Goal: Navigation & Orientation: Understand site structure

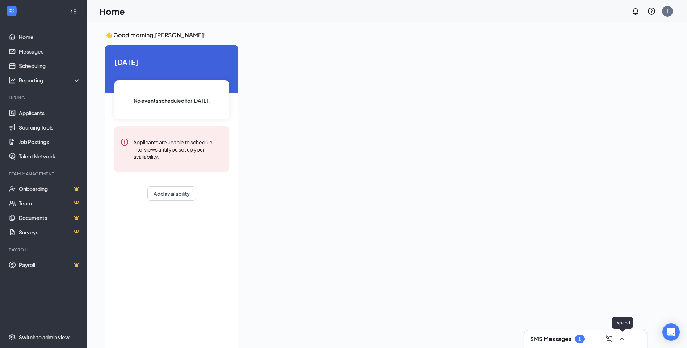
click at [622, 339] on icon "ChevronUp" at bounding box center [622, 339] width 9 height 9
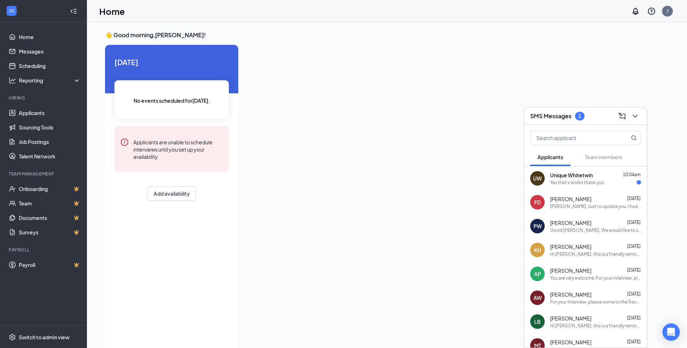
click at [561, 179] on span "Unique Whitetwin" at bounding box center [571, 175] width 43 height 7
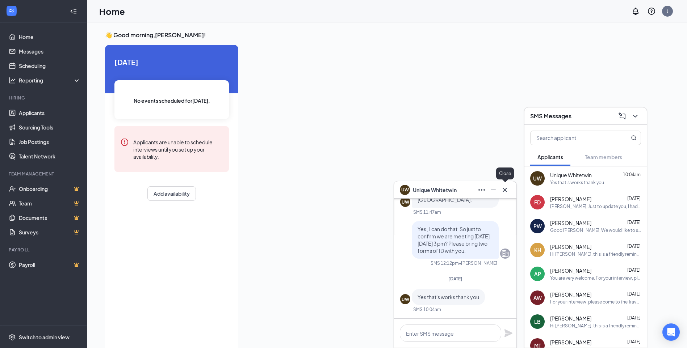
click at [509, 192] on icon "Cross" at bounding box center [505, 190] width 9 height 9
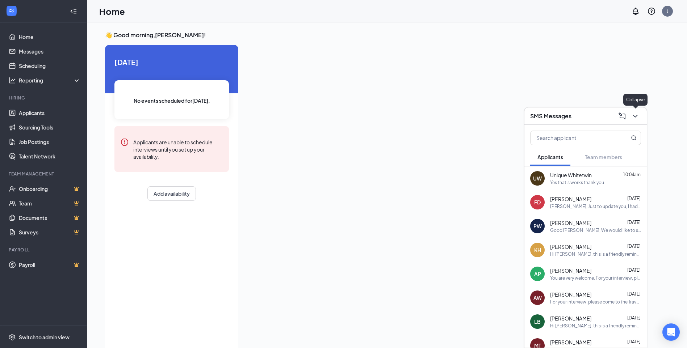
click at [633, 119] on icon "ChevronDown" at bounding box center [635, 116] width 9 height 9
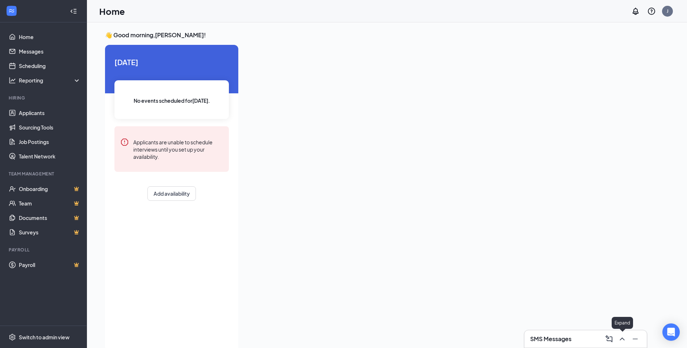
click at [622, 338] on icon "ChevronUp" at bounding box center [622, 339] width 9 height 9
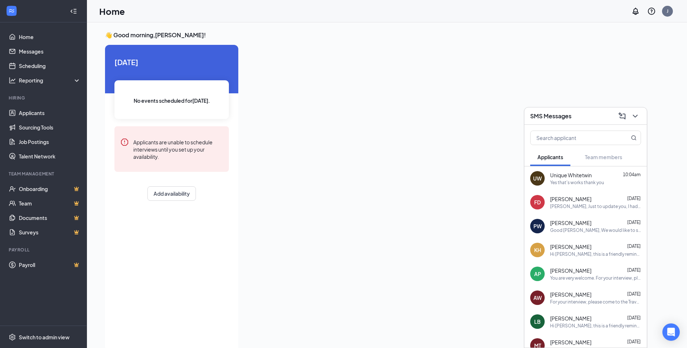
click at [579, 252] on div "Hi [PERSON_NAME], this is a friendly reminder. Your meeting with United Quality…" at bounding box center [595, 254] width 91 height 6
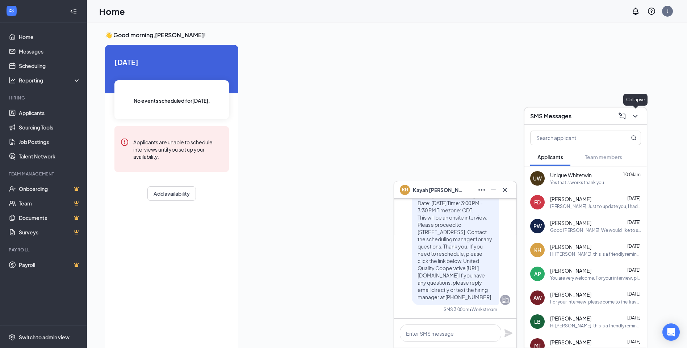
click at [636, 115] on icon "ChevronDown" at bounding box center [635, 116] width 9 height 9
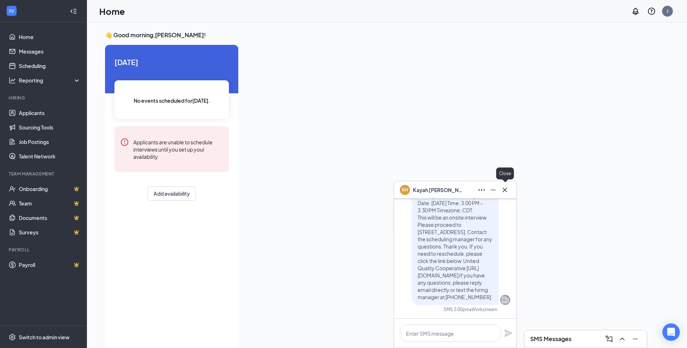
click at [506, 192] on icon "Cross" at bounding box center [505, 190] width 9 height 9
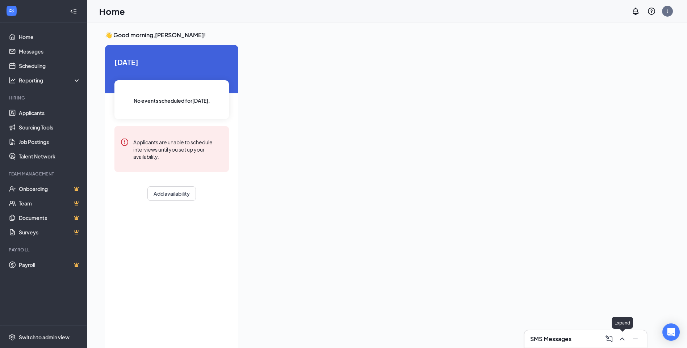
click at [623, 338] on icon "ChevronUp" at bounding box center [622, 339] width 9 height 9
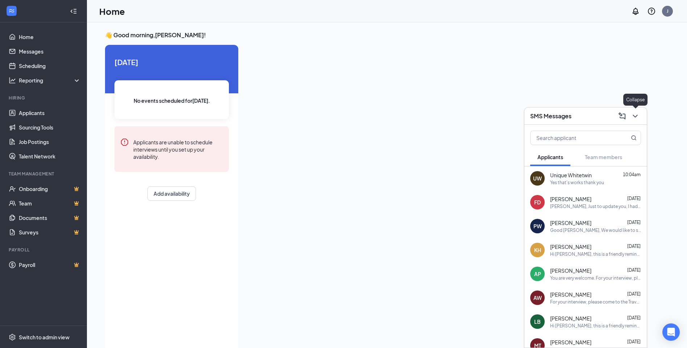
click at [635, 116] on icon "ChevronDown" at bounding box center [635, 116] width 9 height 9
